Goal: Navigation & Orientation: Find specific page/section

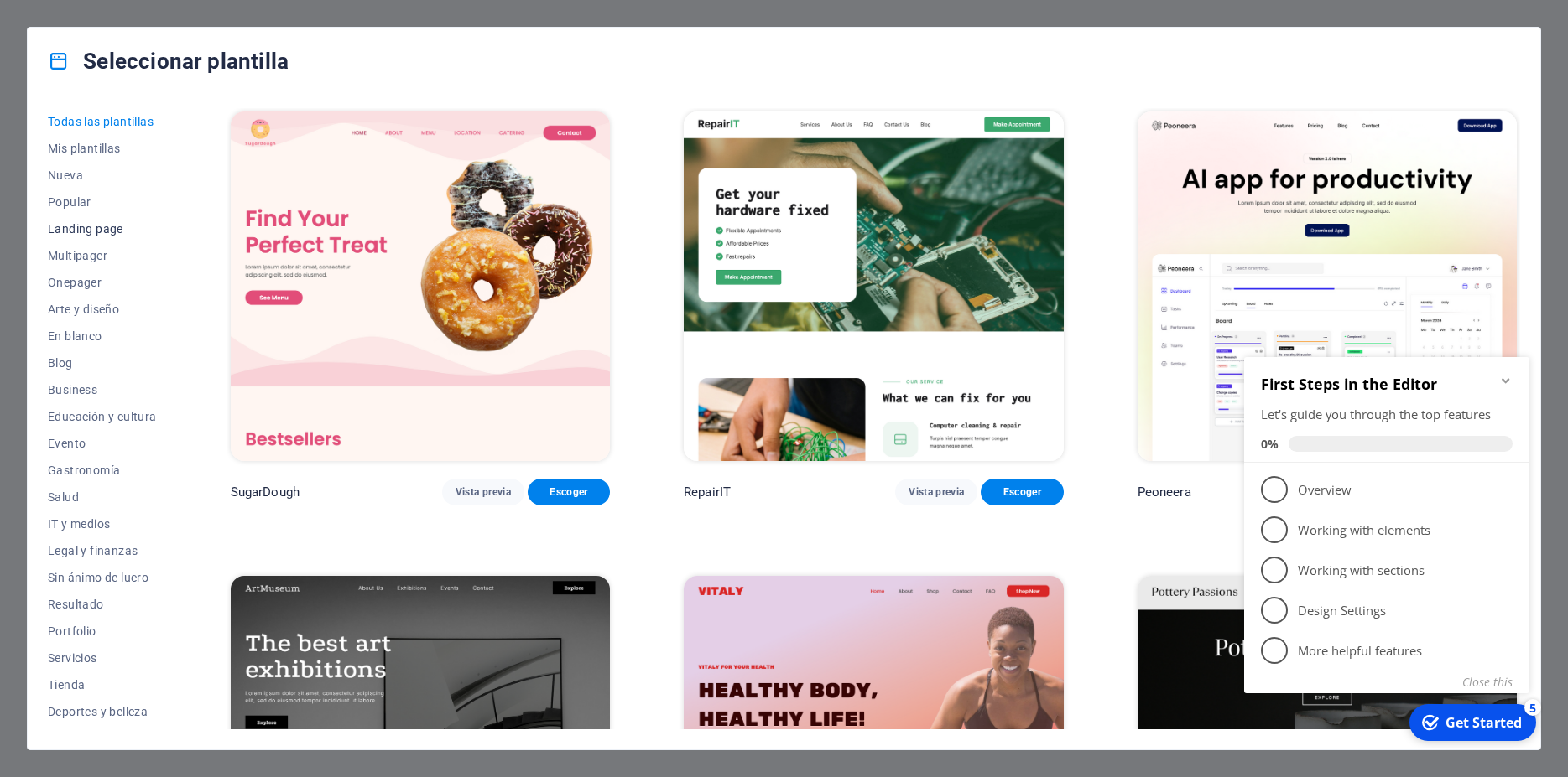
click at [96, 226] on span "Landing page" at bounding box center [102, 229] width 109 height 14
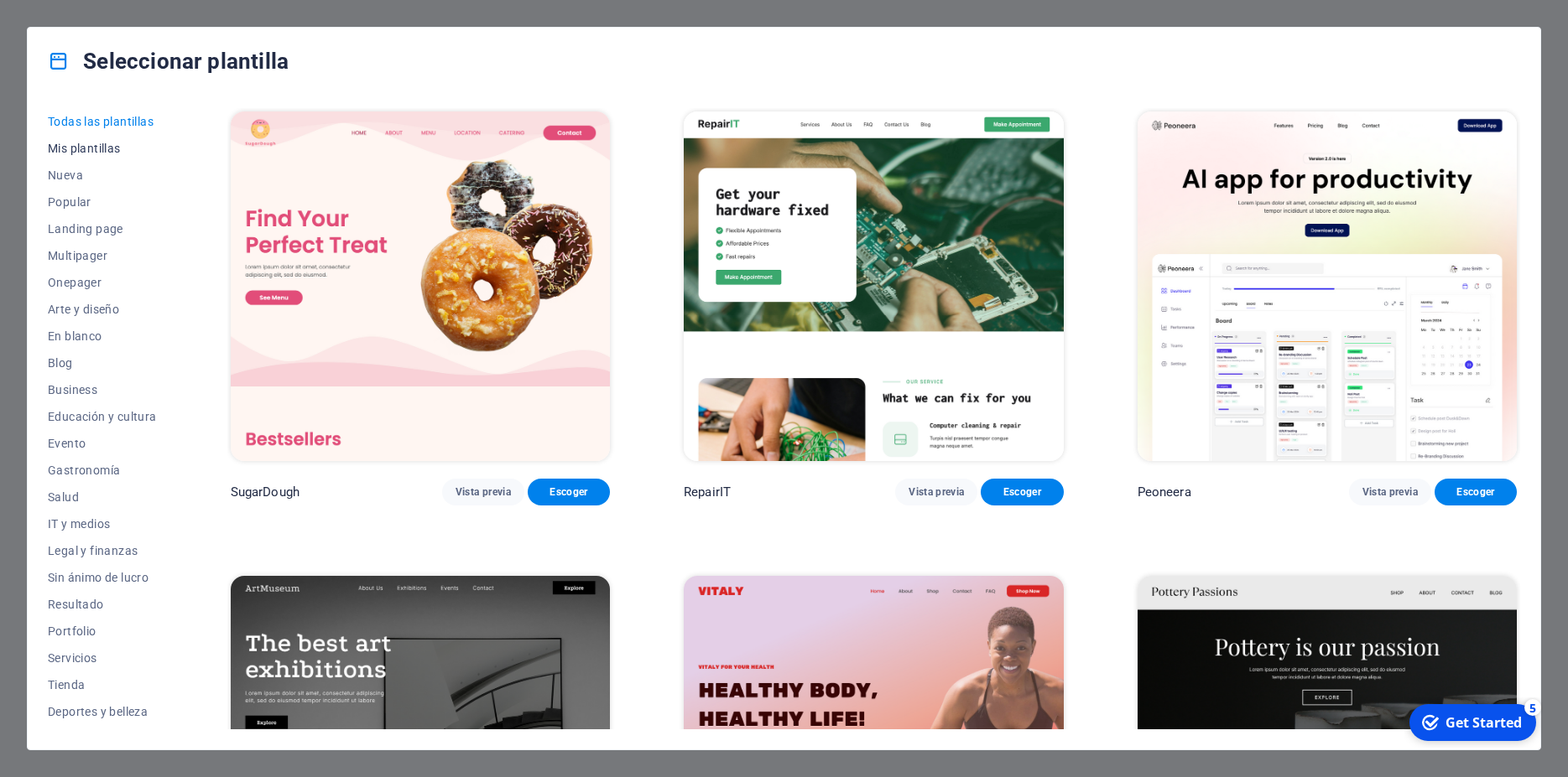
click at [115, 147] on span "Mis plantillas" at bounding box center [102, 148] width 109 height 14
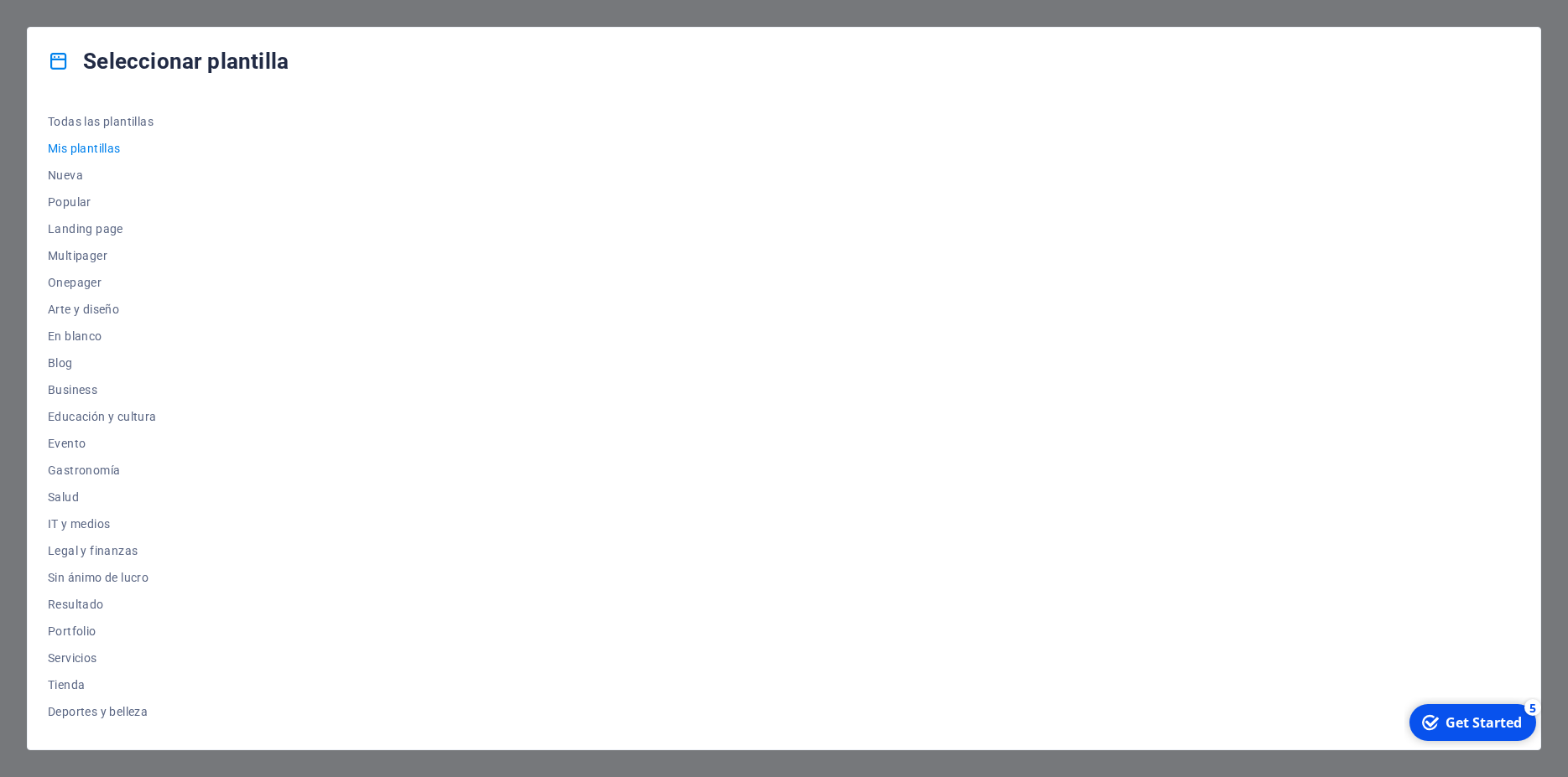
click at [1499, 724] on div "Get Started" at bounding box center [1483, 723] width 76 height 18
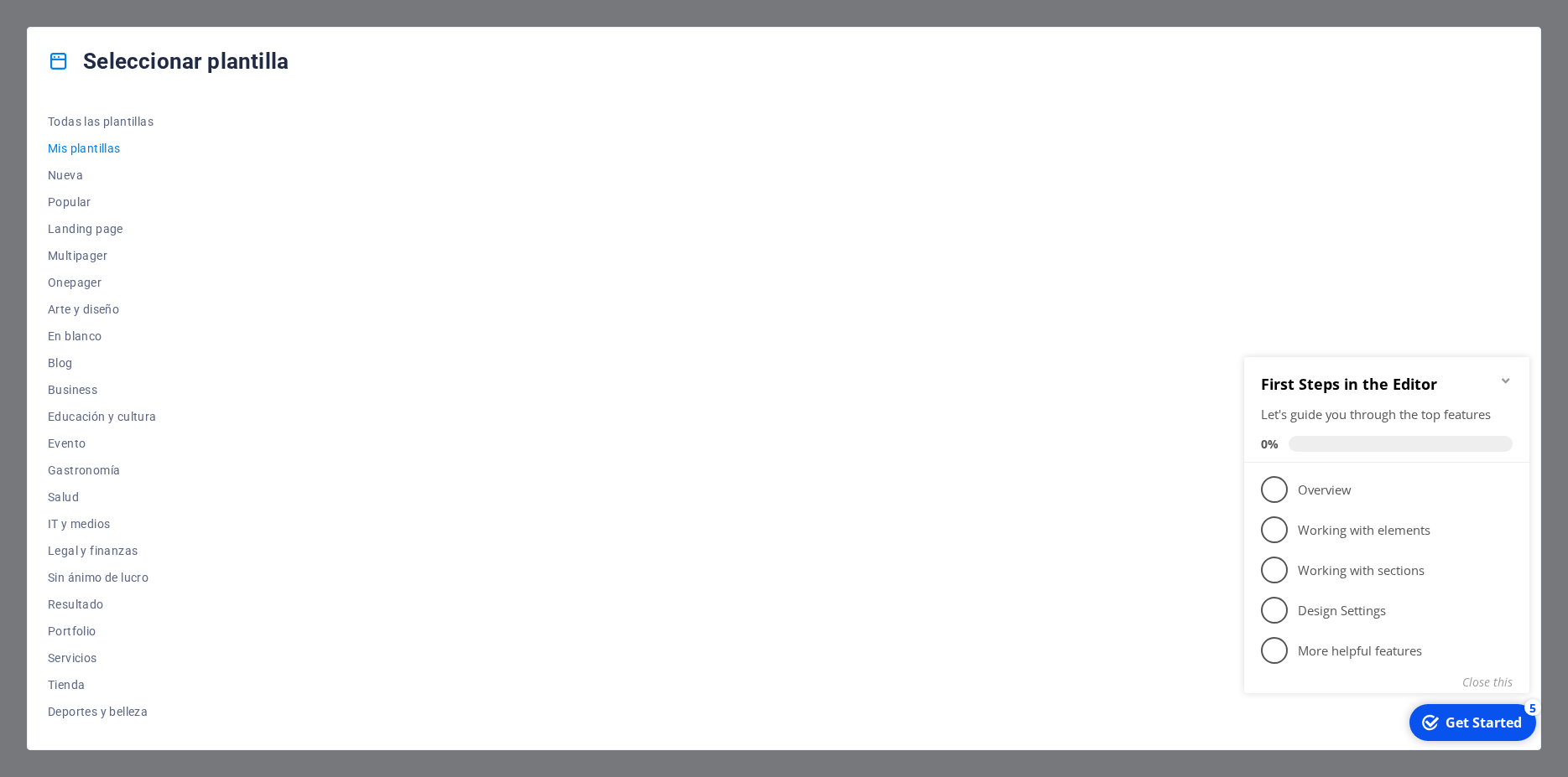
click at [708, 326] on div at bounding box center [873, 419] width 1293 height 621
